Goal: Task Accomplishment & Management: Complete application form

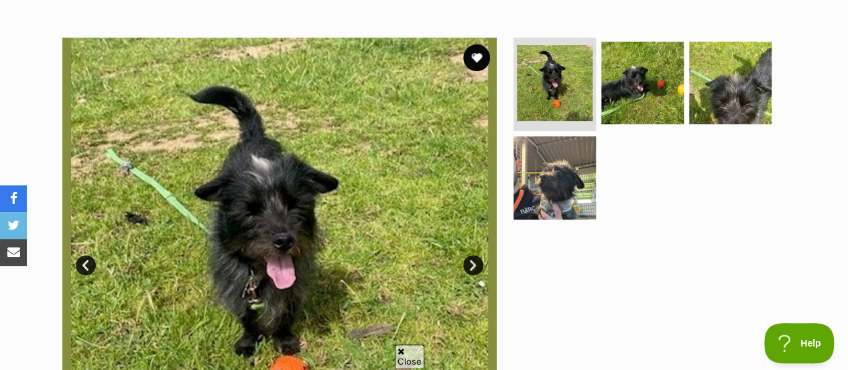
drag, startPoint x: 571, startPoint y: 170, endPoint x: 626, endPoint y: 116, distance: 77.3
click at [571, 170] on img at bounding box center [555, 177] width 82 height 82
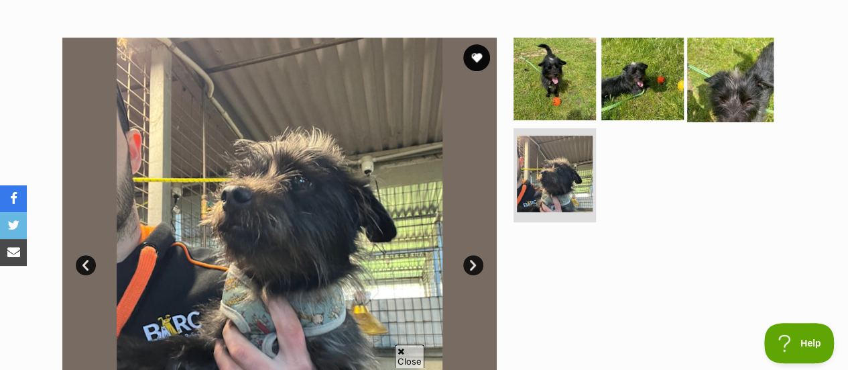
click at [729, 53] on img at bounding box center [730, 78] width 87 height 87
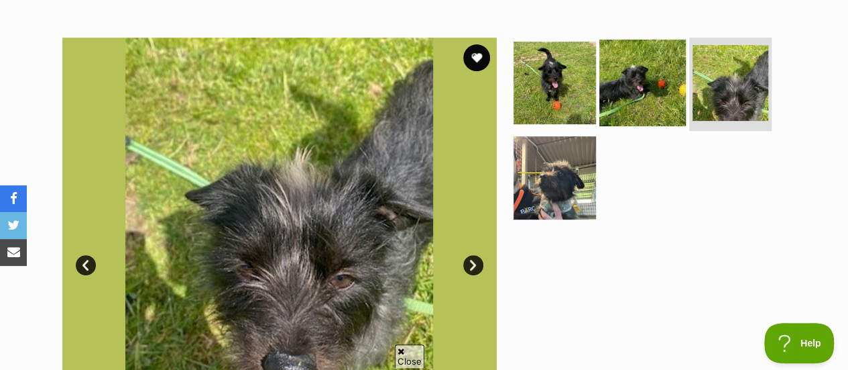
click at [636, 56] on img at bounding box center [643, 82] width 87 height 87
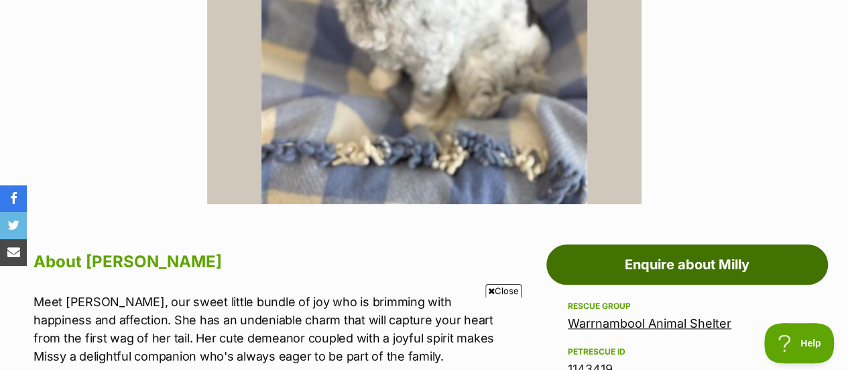
click at [724, 244] on link "Enquire about Milly" at bounding box center [688, 264] width 282 height 40
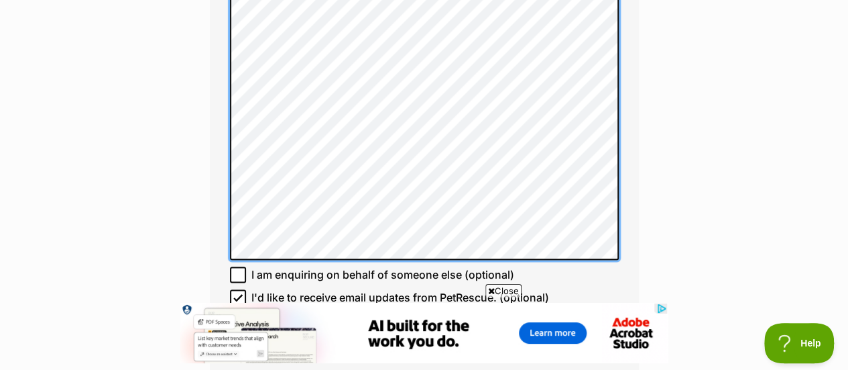
scroll to position [1006, 0]
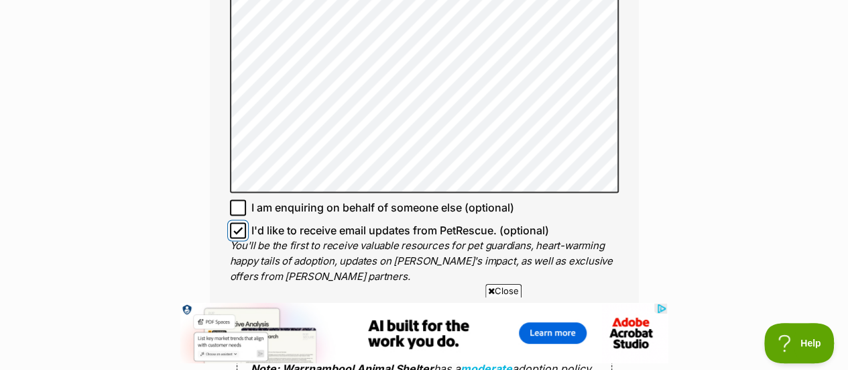
click at [237, 222] on input "I'd like to receive email updates from PetRescue. (optional)" at bounding box center [238, 230] width 16 height 16
checkbox input "false"
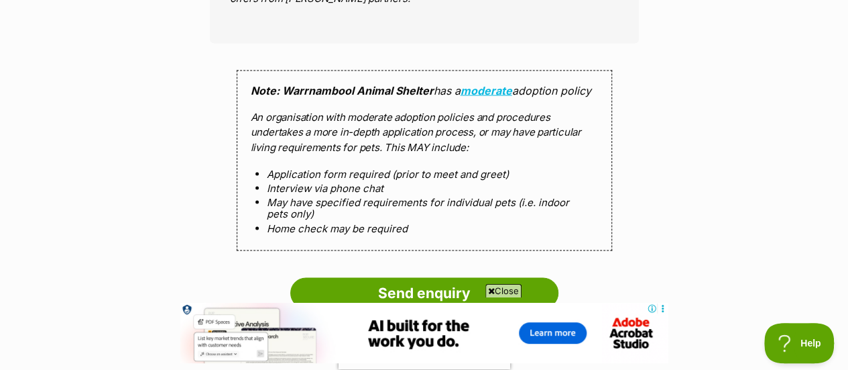
scroll to position [1409, 0]
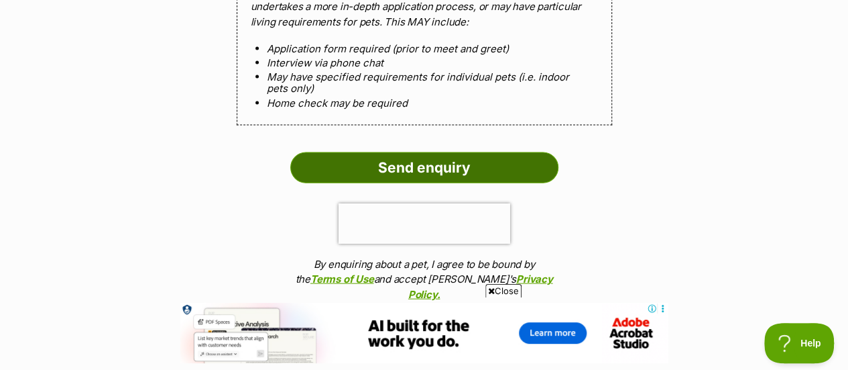
click at [411, 152] on input "Send enquiry" at bounding box center [424, 167] width 268 height 31
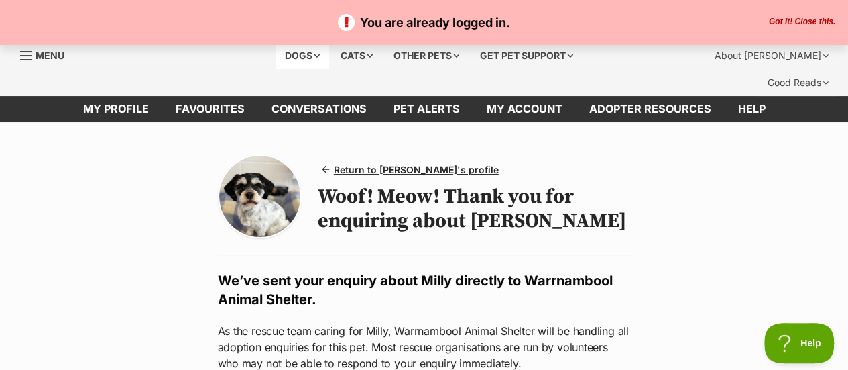
click at [299, 54] on div "Dogs" at bounding box center [303, 55] width 54 height 27
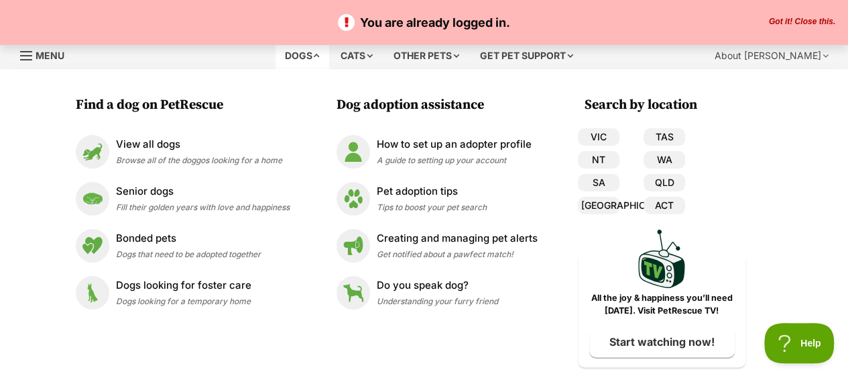
drag, startPoint x: 305, startPoint y: 53, endPoint x: 313, endPoint y: 52, distance: 7.5
click at [305, 53] on div "Dogs" at bounding box center [303, 55] width 54 height 27
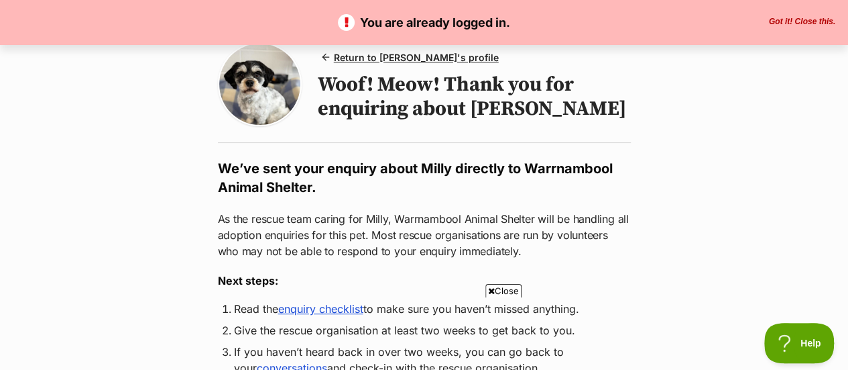
scroll to position [268, 0]
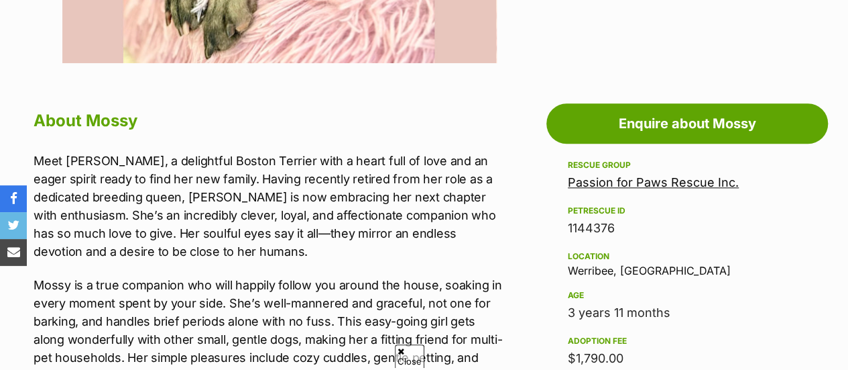
scroll to position [738, 0]
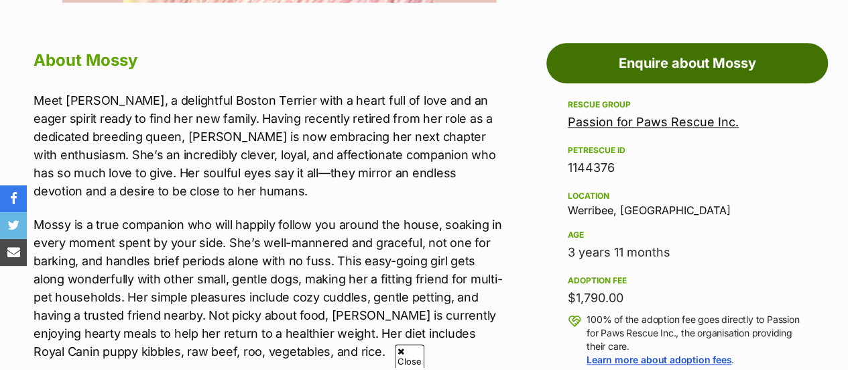
click at [722, 43] on link "Enquire about Mossy" at bounding box center [688, 63] width 282 height 40
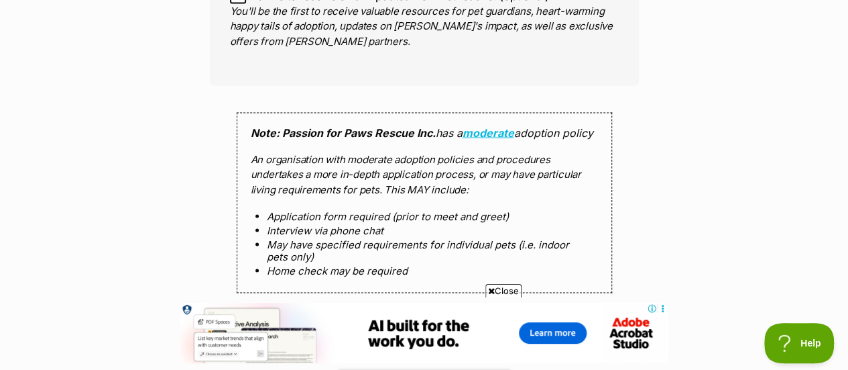
scroll to position [1140, 0]
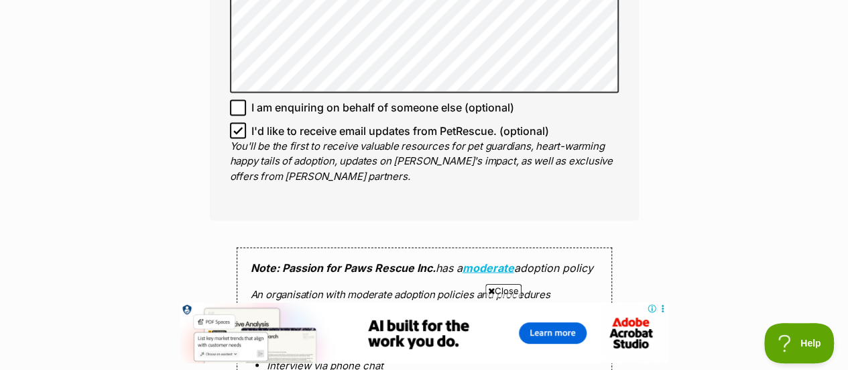
click at [250, 122] on label "I'd like to receive email updates from PetRescue. (optional)" at bounding box center [424, 130] width 389 height 16
click at [246, 122] on input "I'd like to receive email updates from PetRescue. (optional)" at bounding box center [238, 130] width 16 height 16
click at [231, 122] on input "I'd like to receive email updates from PetRescue. (optional)" at bounding box center [238, 130] width 16 height 16
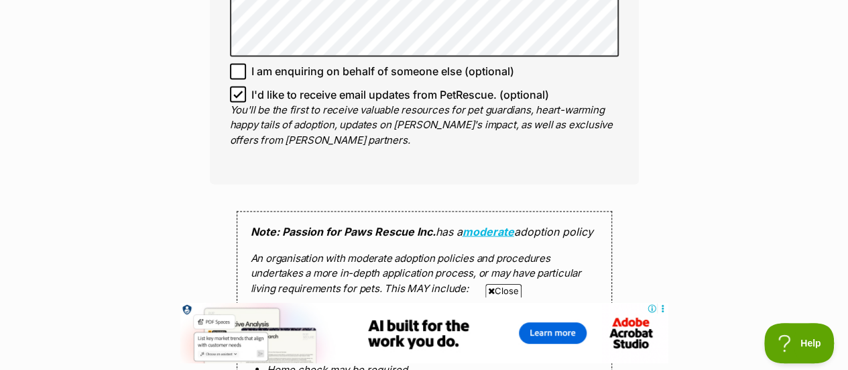
scroll to position [1207, 0]
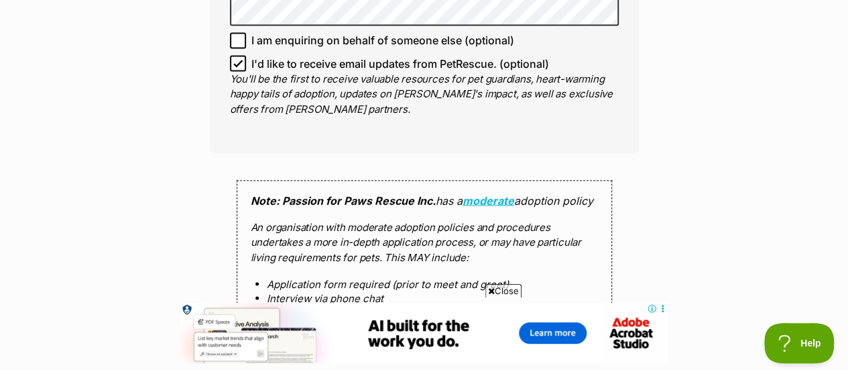
click at [237, 58] on icon at bounding box center [237, 62] width 9 height 9
click at [237, 55] on input "I'd like to receive email updates from PetRescue. (optional)" at bounding box center [238, 63] width 16 height 16
checkbox input "false"
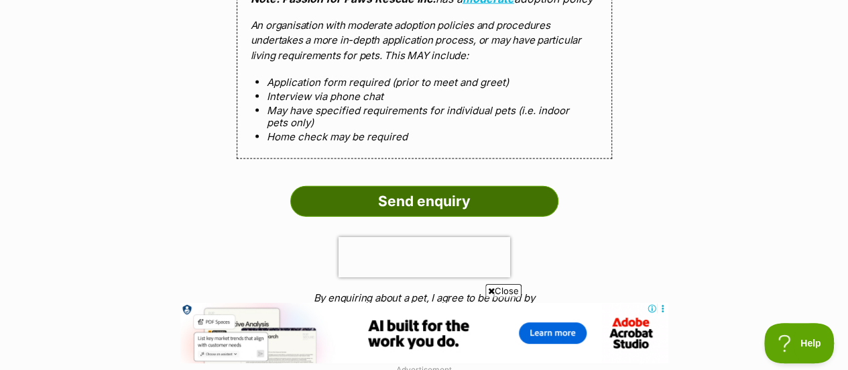
click at [419, 186] on input "Send enquiry" at bounding box center [424, 201] width 268 height 31
